Goal: Transaction & Acquisition: Purchase product/service

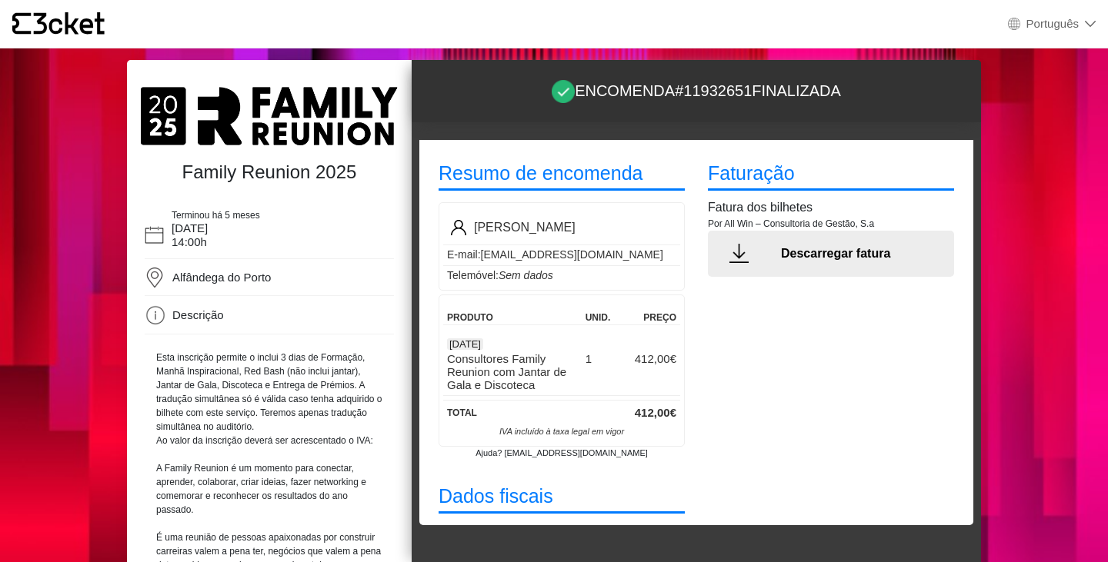
select select "pt_PT"
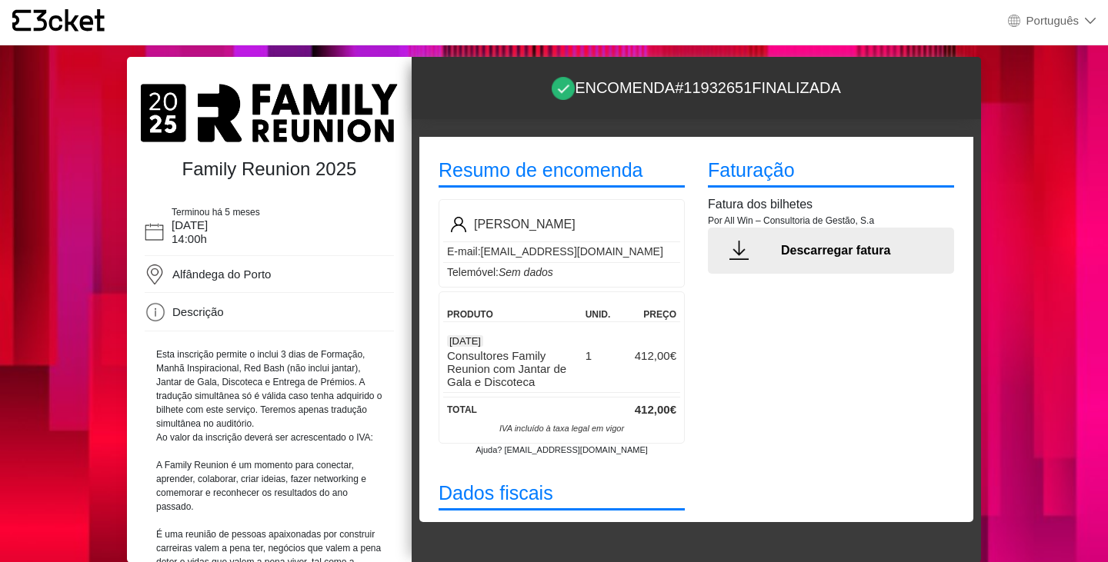
scroll to position [19, 0]
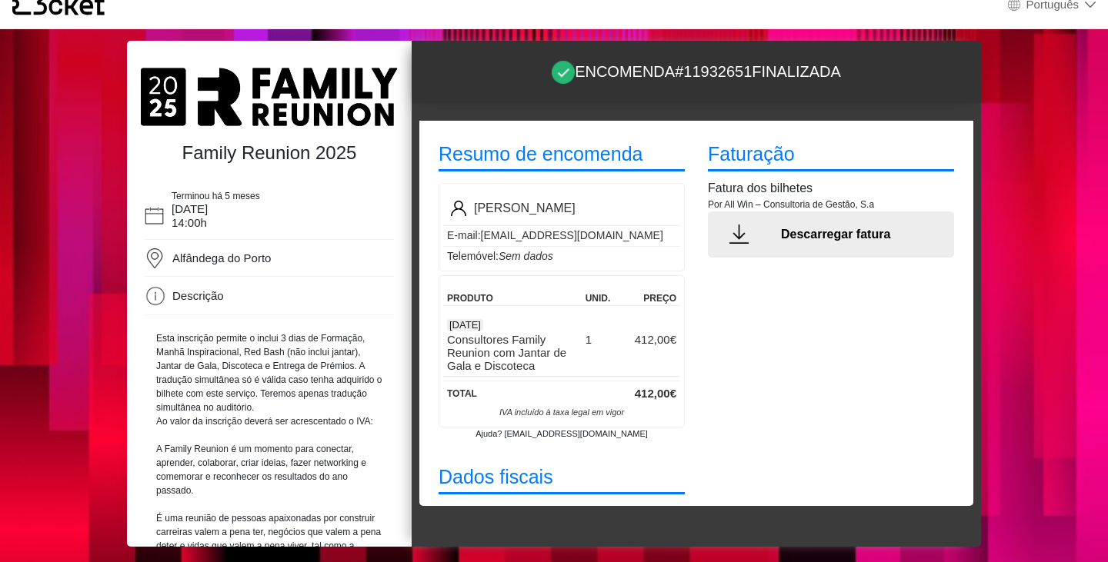
click at [747, 225] on div at bounding box center [739, 234] width 62 height 19
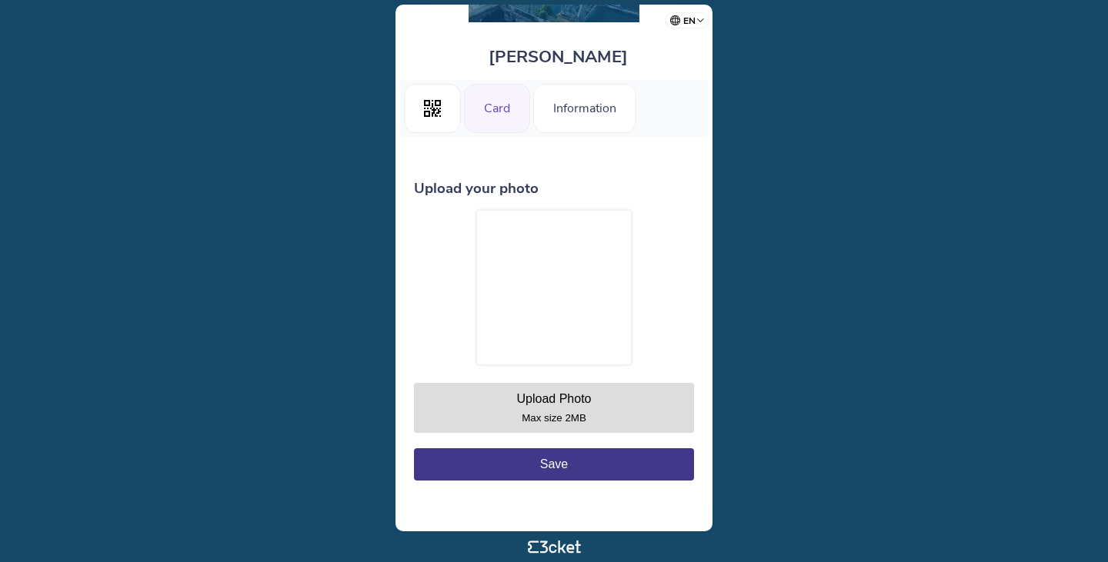
scroll to position [95, 0]
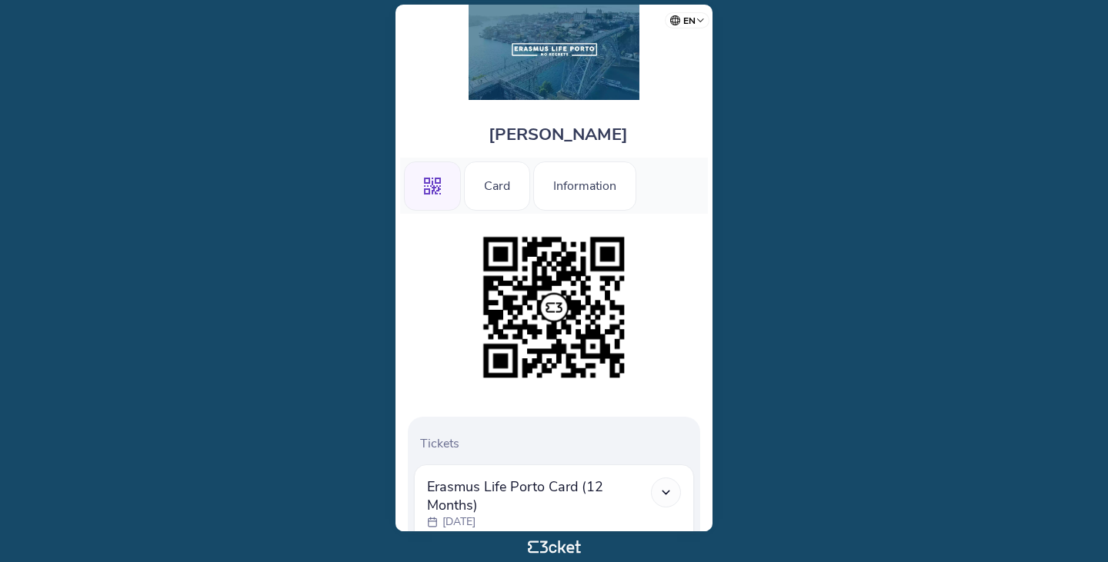
scroll to position [29, 0]
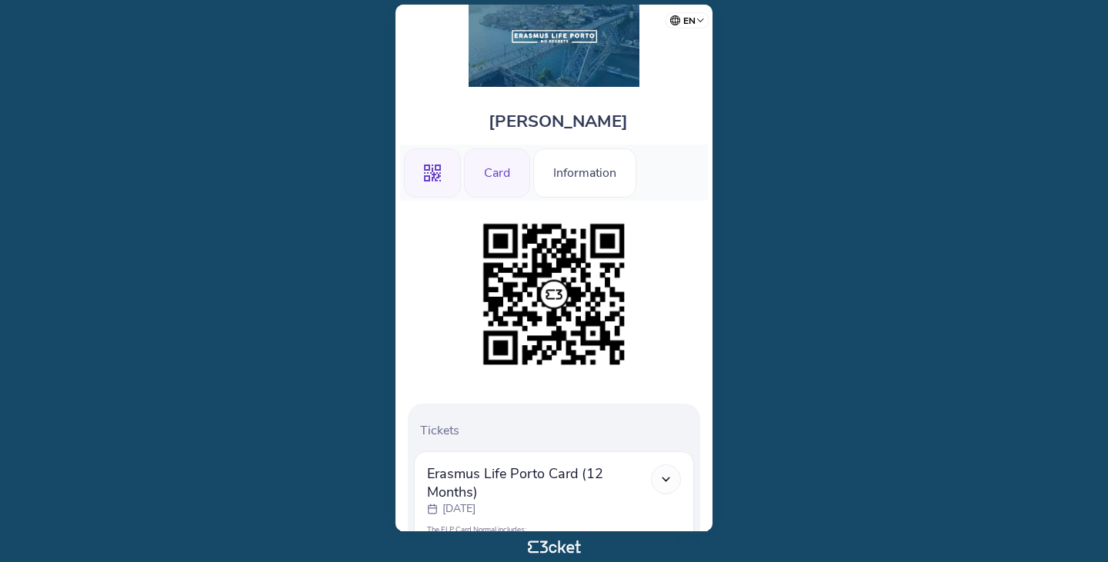
click at [501, 195] on div "Card" at bounding box center [497, 172] width 66 height 49
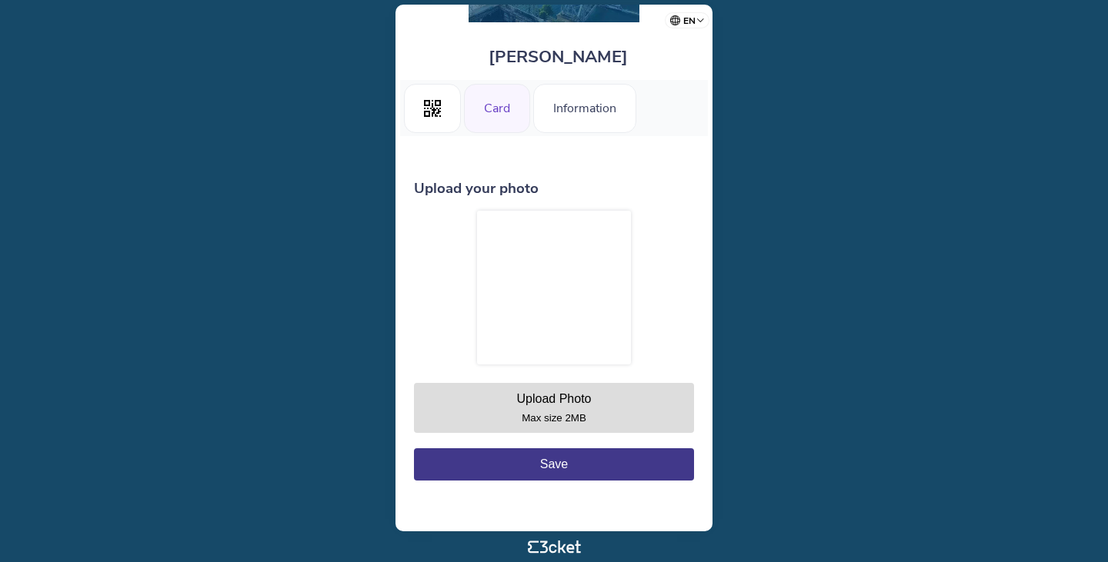
scroll to position [95, 0]
click at [438, 118] on div ".st0{fill-rule:evenodd;clip-rule:evenodd;}" at bounding box center [432, 108] width 57 height 49
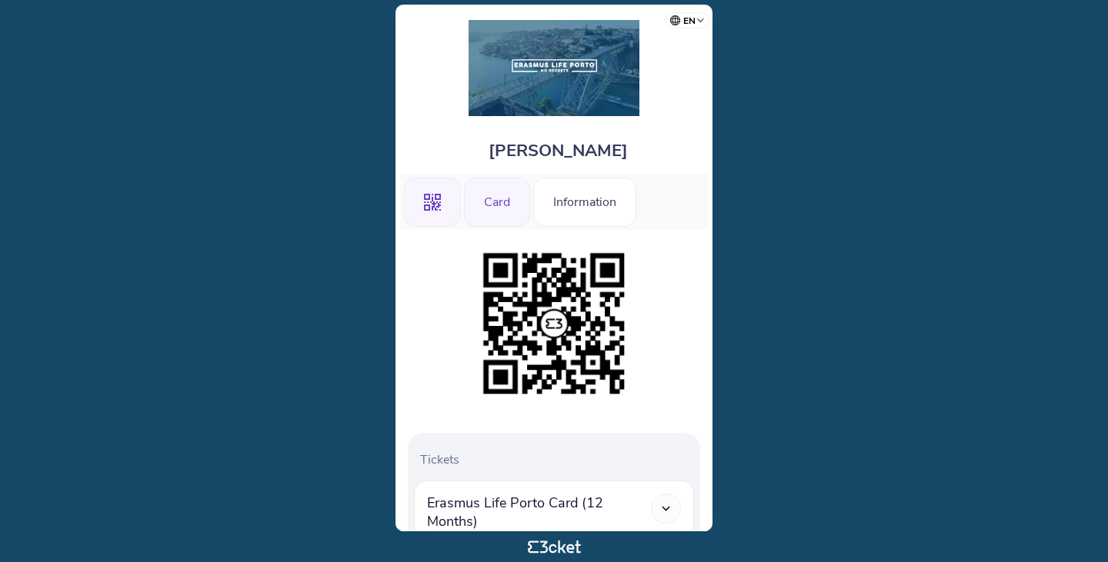
click at [504, 193] on div "Card" at bounding box center [497, 202] width 66 height 49
click at [484, 191] on div "Card" at bounding box center [497, 202] width 66 height 49
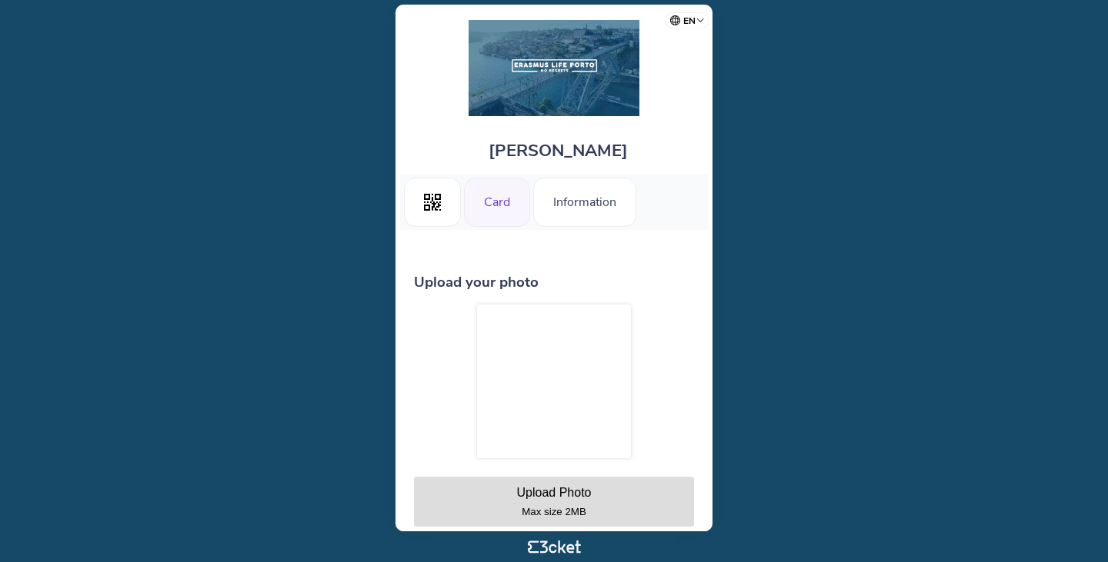
click at [554, 375] on div at bounding box center [554, 382] width 154 height 154
